Goal: Check status: Check status

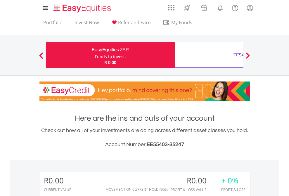
scroll to position [56, 92]
click at [95, 55] on div "Funds to invest:" at bounding box center [110, 57] width 31 height 6
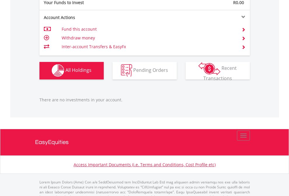
scroll to position [579, 0]
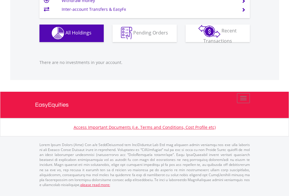
scroll to position [56, 92]
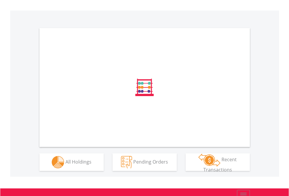
click at [66, 165] on span "All Holdings" at bounding box center [79, 162] width 26 height 6
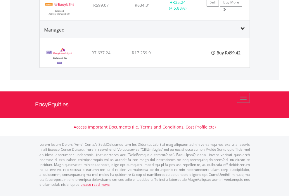
scroll to position [720, 0]
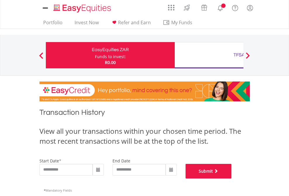
click at [232, 179] on button "Submit" at bounding box center [209, 171] width 46 height 15
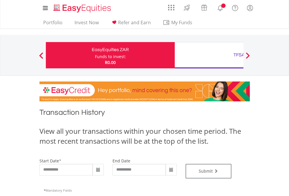
click at [209, 55] on div "TFSA" at bounding box center [239, 55] width 122 height 8
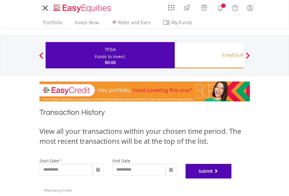
click at [232, 179] on button "Submit" at bounding box center [209, 171] width 46 height 15
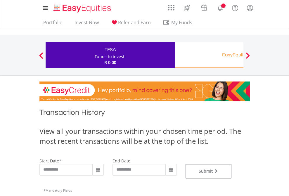
click at [209, 55] on div "EasyEquities RA" at bounding box center [239, 55] width 122 height 8
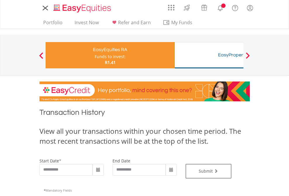
type input "**********"
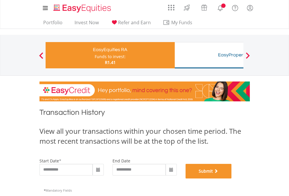
click at [232, 179] on button "Submit" at bounding box center [209, 171] width 46 height 15
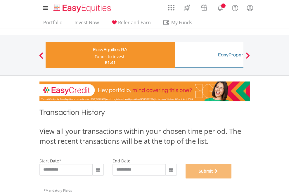
scroll to position [237, 0]
